Goal: Information Seeking & Learning: Learn about a topic

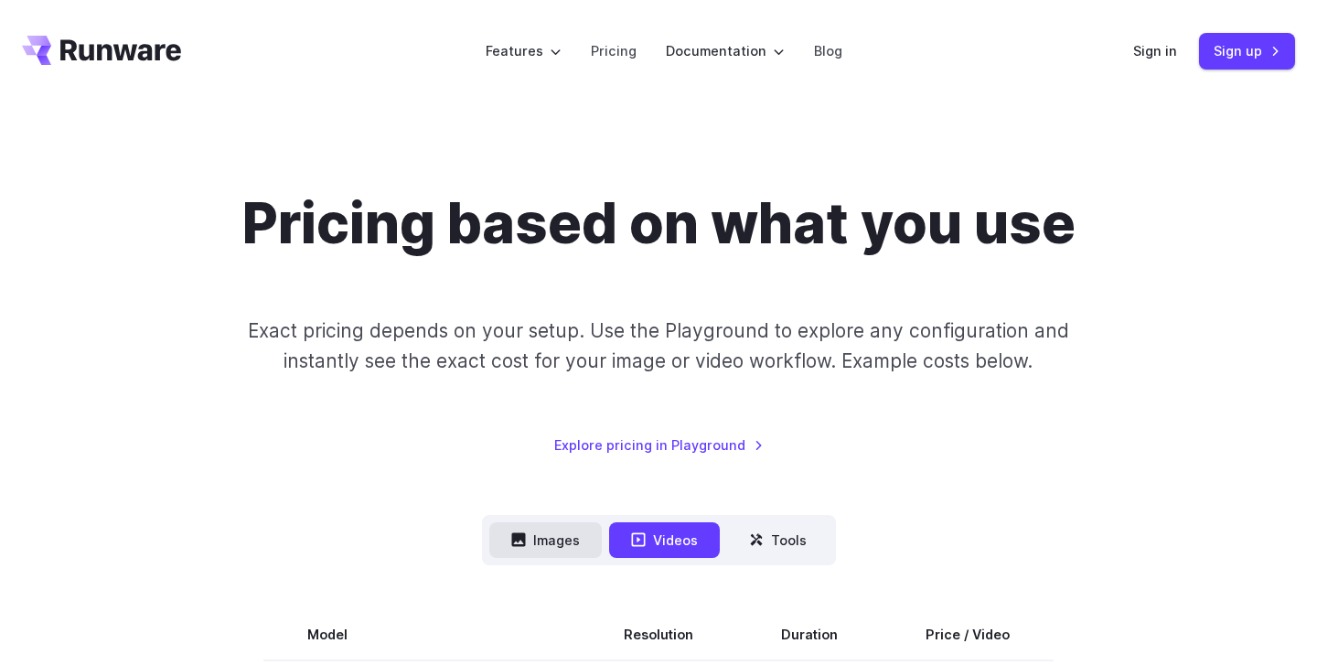
click at [554, 532] on button "Images" at bounding box center [545, 540] width 112 height 36
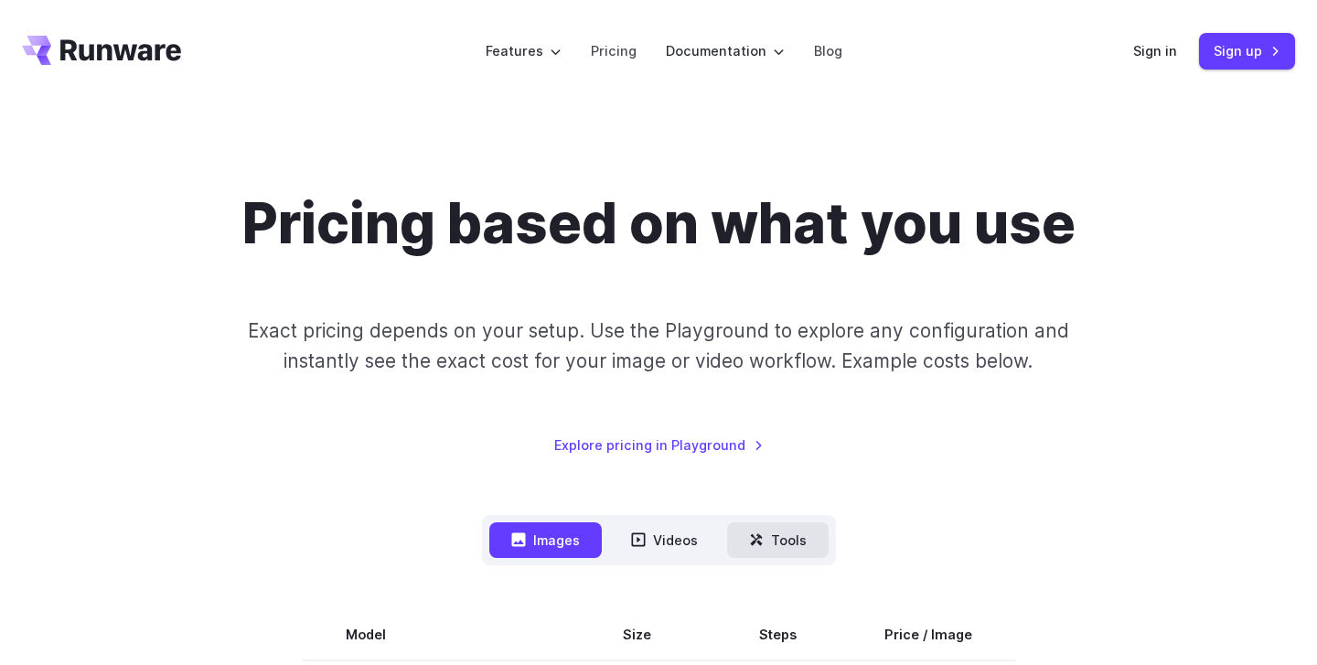
click at [749, 550] on button "Tools" at bounding box center [778, 540] width 102 height 36
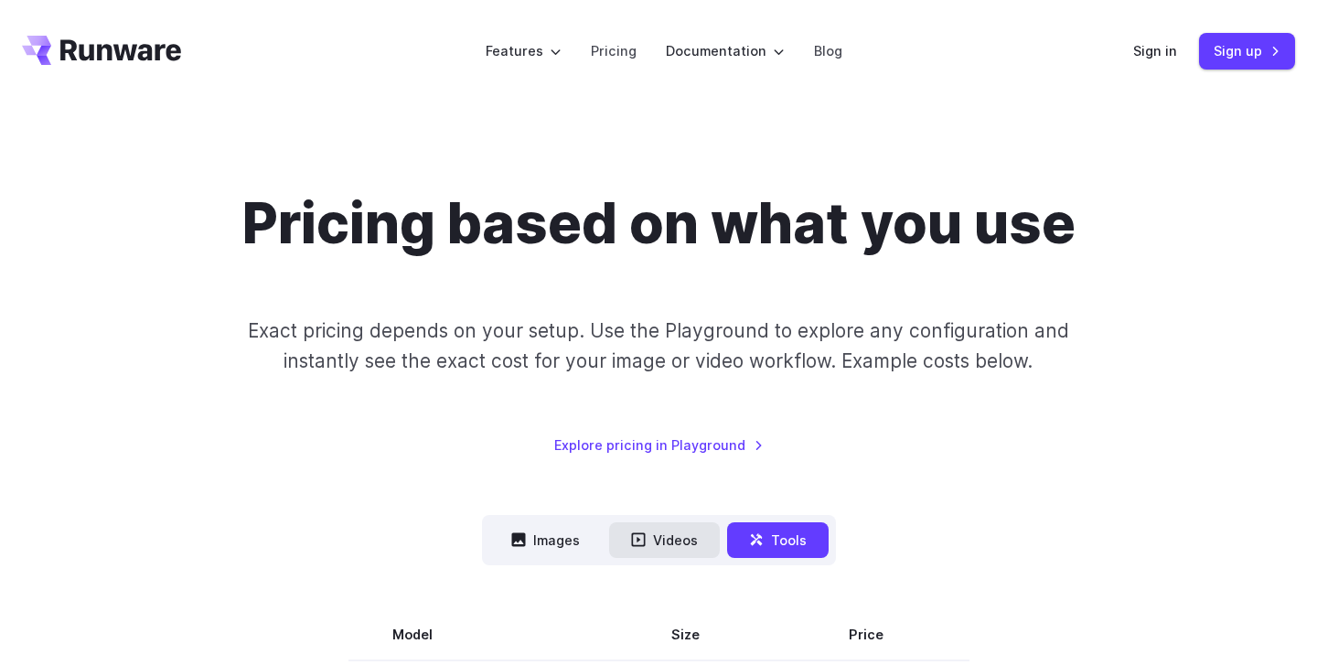
click at [671, 537] on button "Videos" at bounding box center [664, 540] width 111 height 36
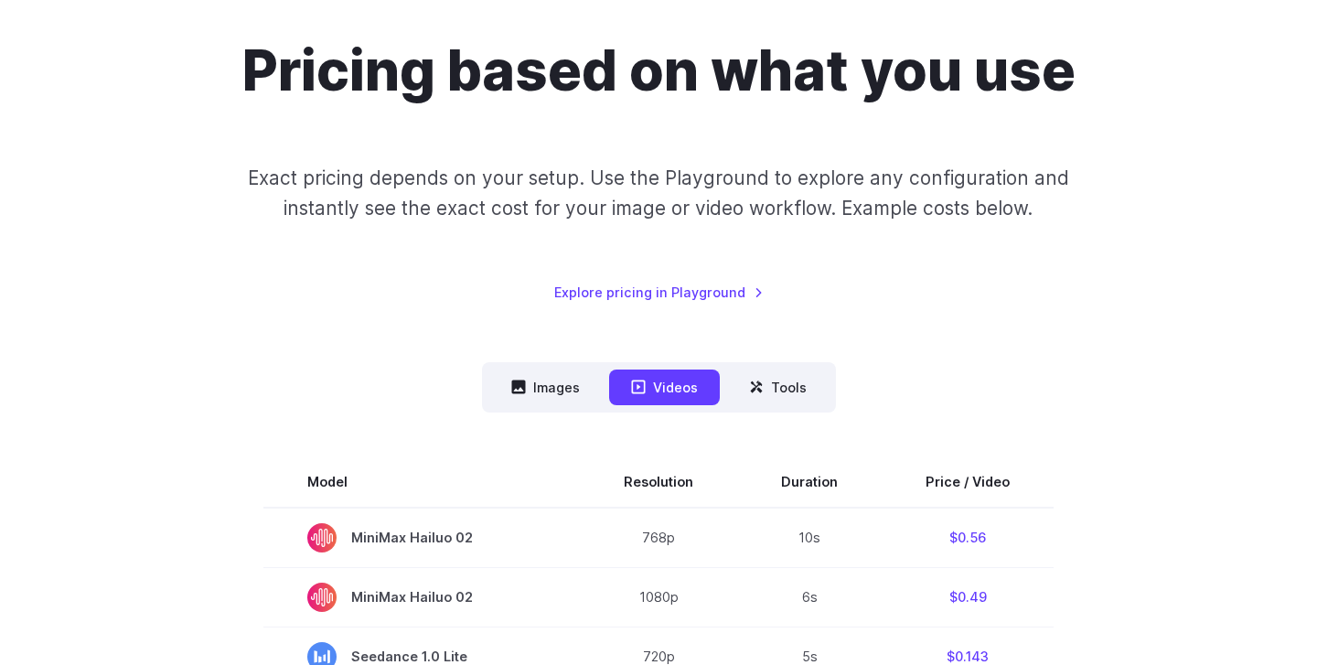
scroll to position [468, 0]
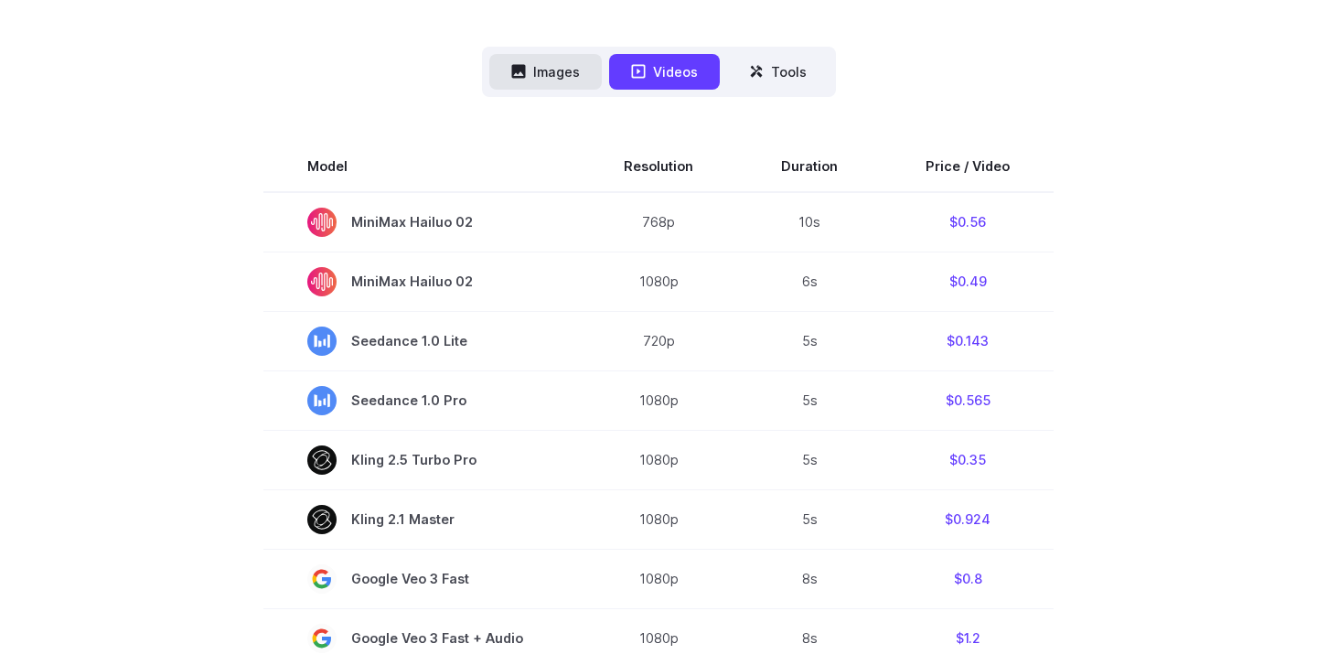
click at [551, 59] on button "Images" at bounding box center [545, 72] width 112 height 36
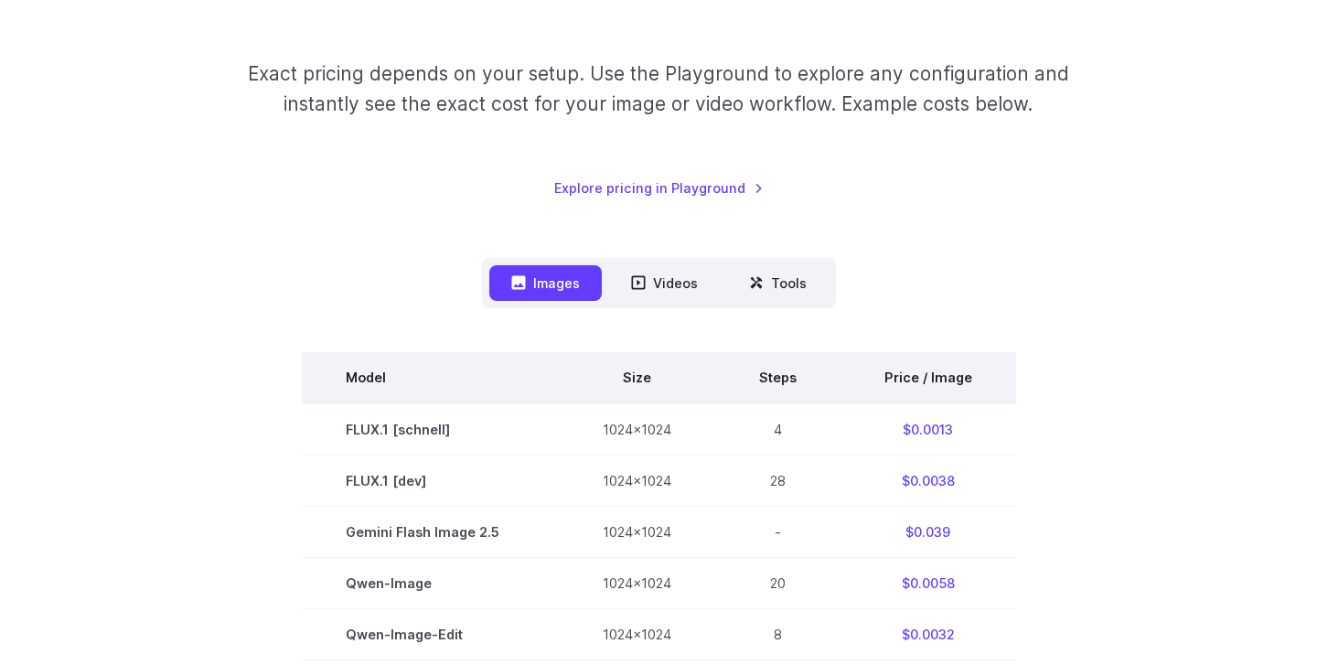
scroll to position [175, 0]
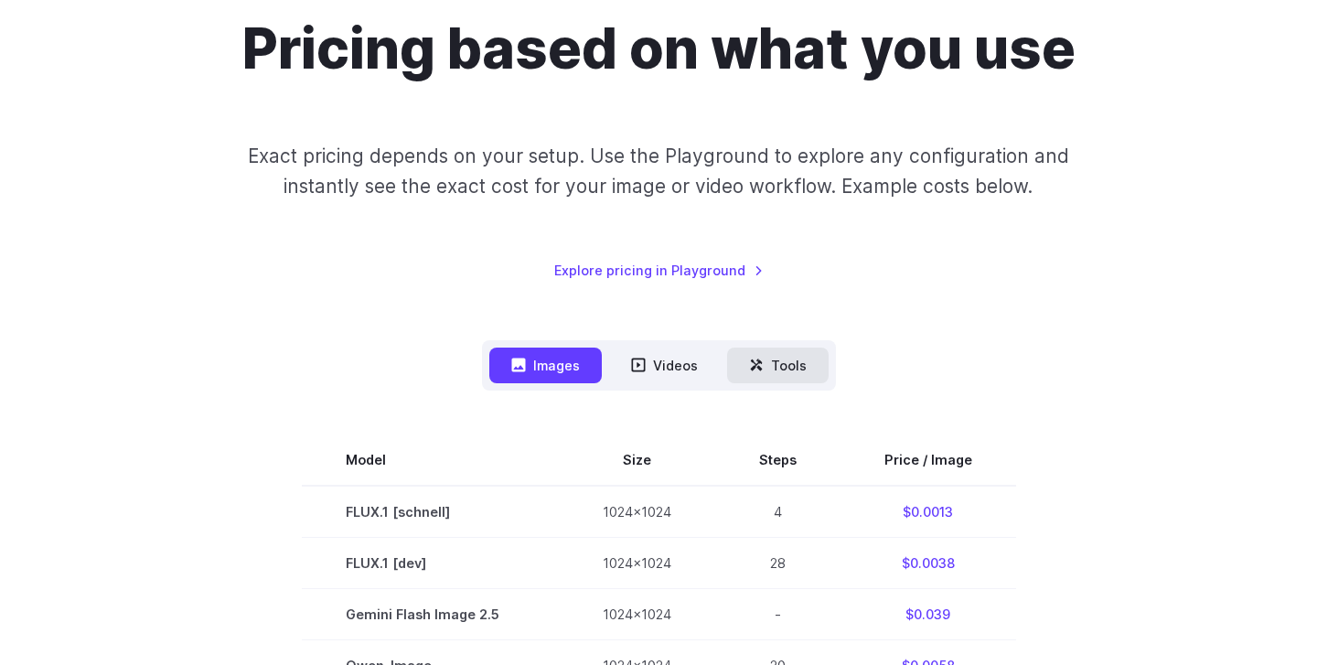
click at [758, 366] on icon at bounding box center [758, 368] width 5 height 5
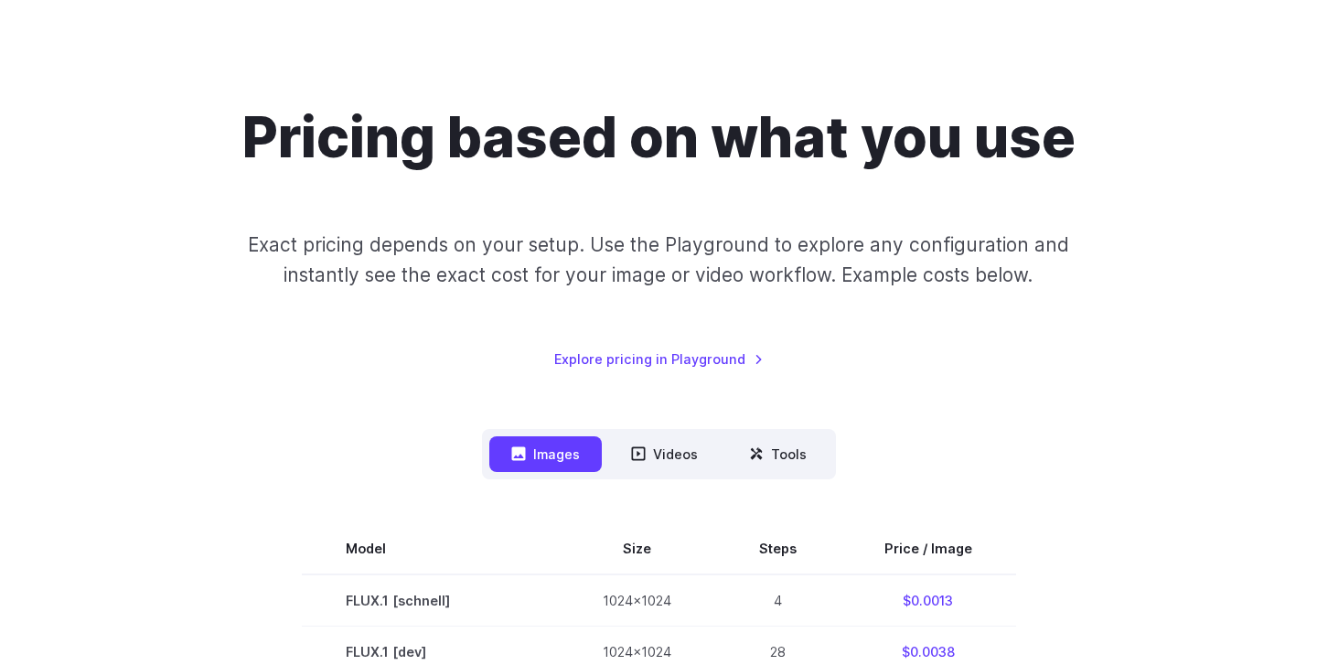
scroll to position [80, 0]
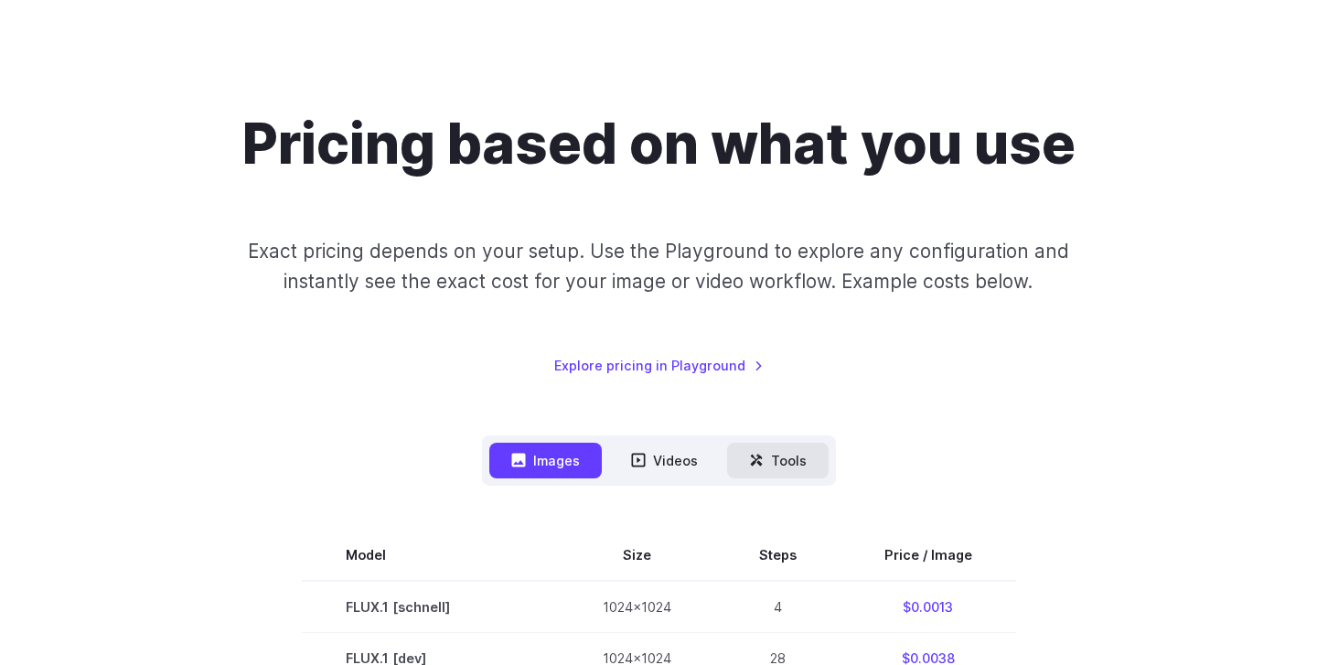
click at [748, 476] on button "Tools" at bounding box center [778, 461] width 102 height 36
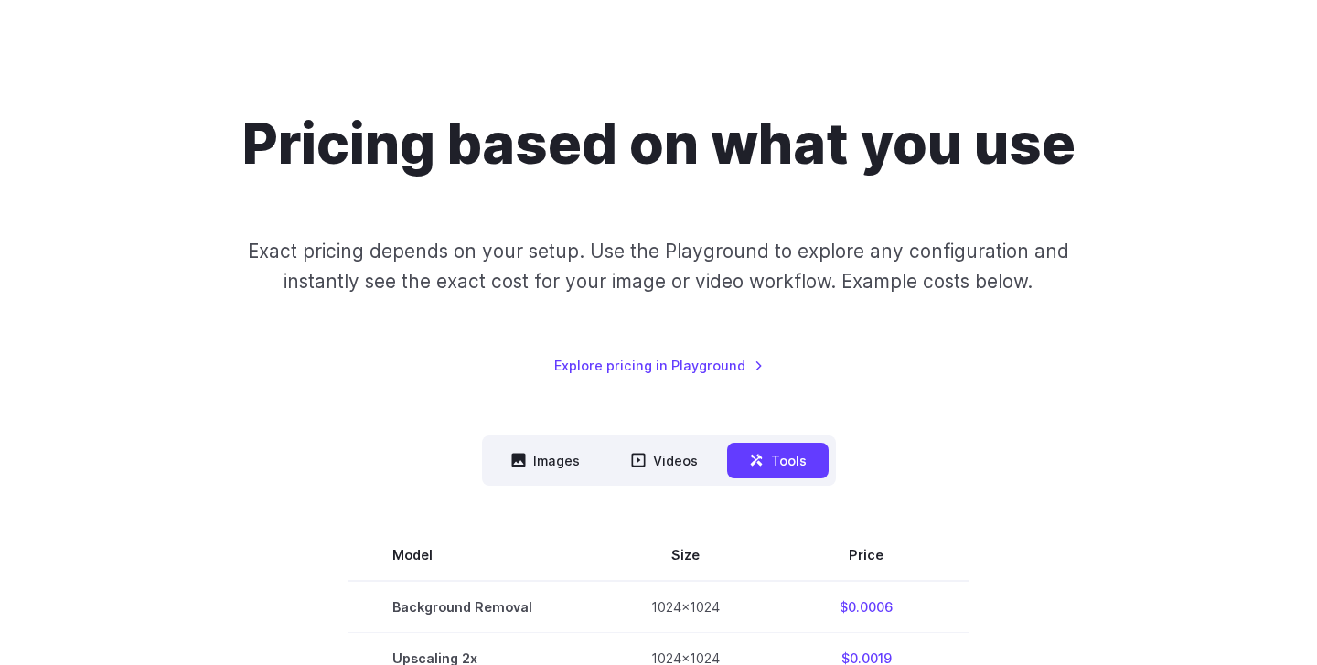
scroll to position [0, 0]
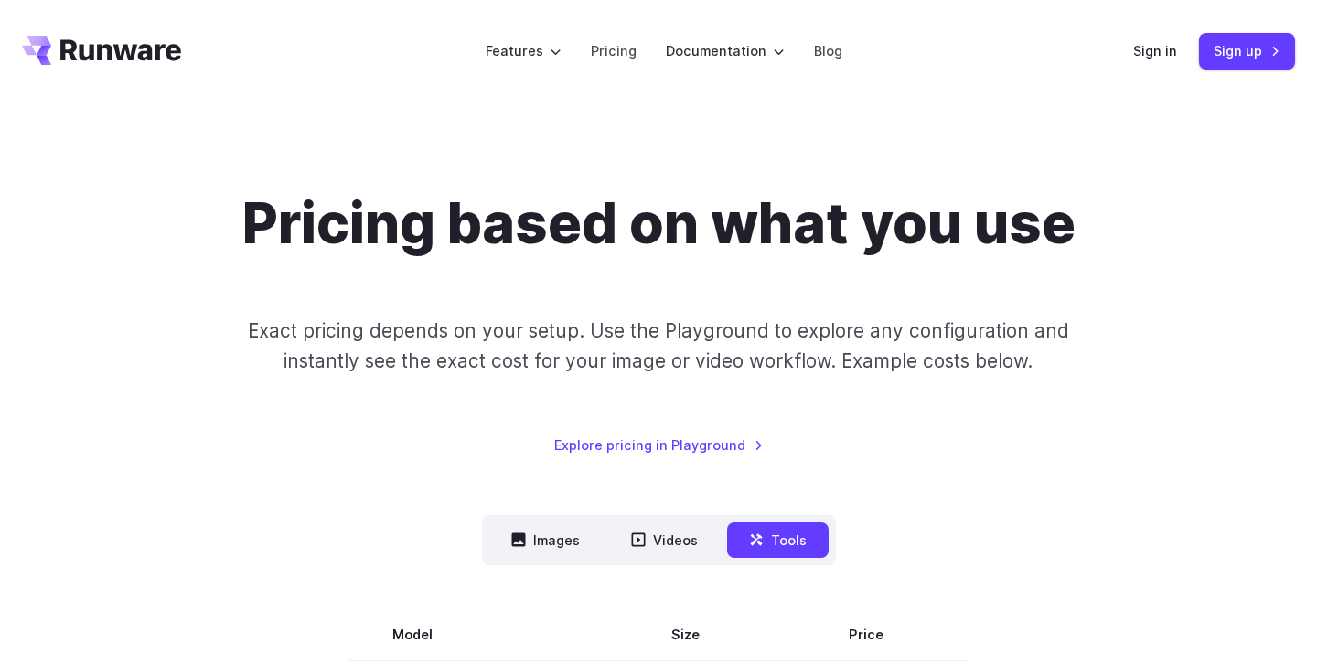
click at [169, 43] on icon "Go to /" at bounding box center [101, 50] width 159 height 29
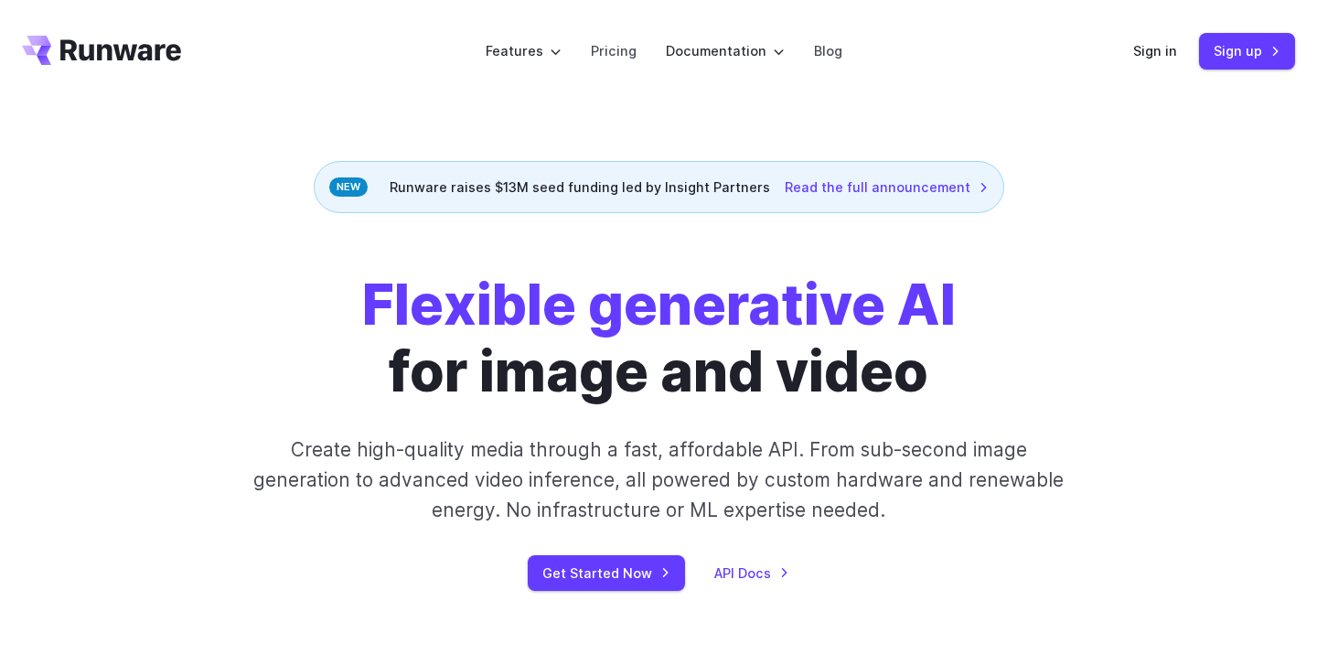
click at [465, 189] on div "Runware raises $13M seed funding led by Insight Partners Read the full announce…" at bounding box center [659, 187] width 690 height 52
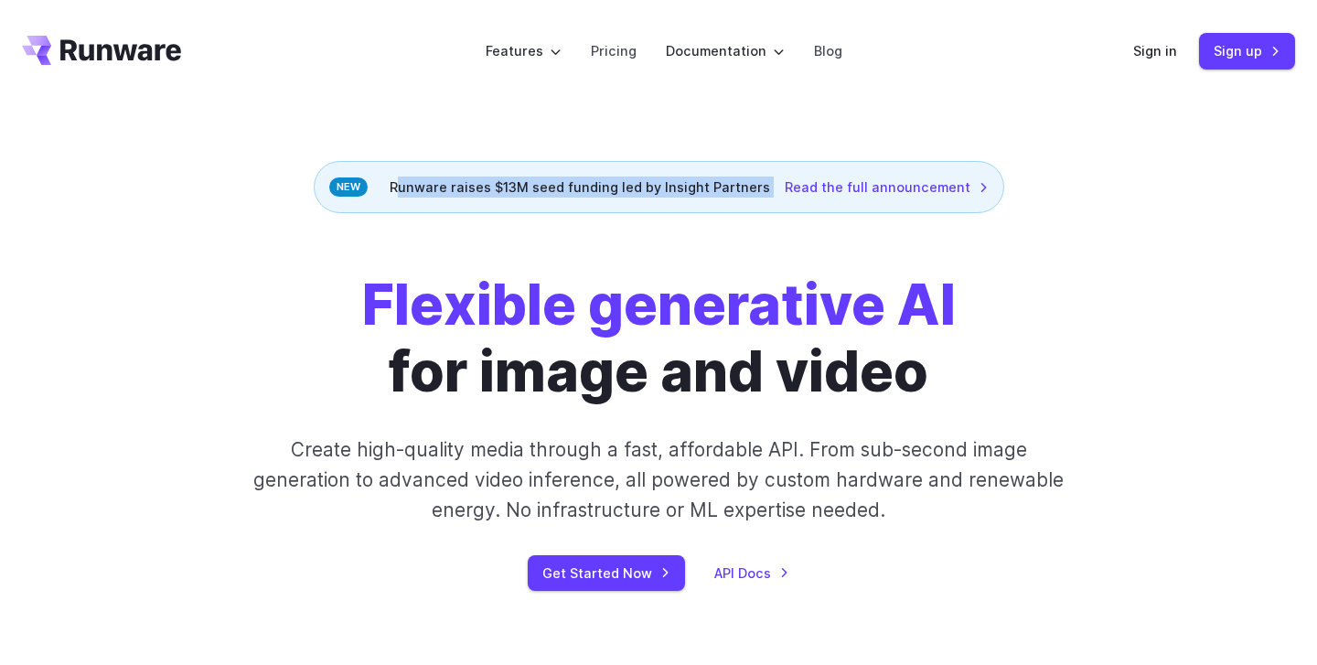
click at [465, 189] on div "Runware raises $13M seed funding led by Insight Partners Read the full announce…" at bounding box center [659, 187] width 690 height 52
click at [891, 187] on link "Read the full announcement" at bounding box center [887, 187] width 204 height 21
